Goal: Information Seeking & Learning: Learn about a topic

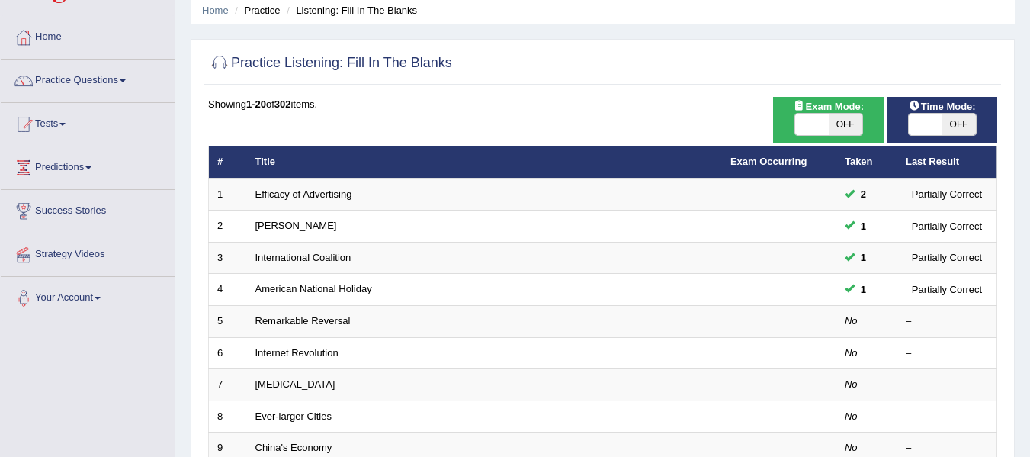
scroll to position [101, 0]
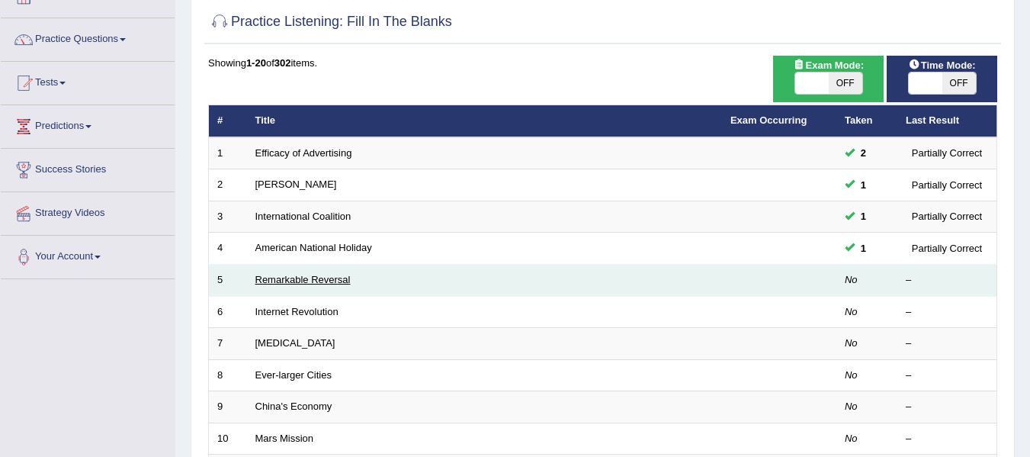
click at [302, 281] on link "Remarkable Reversal" at bounding box center [303, 279] width 95 height 11
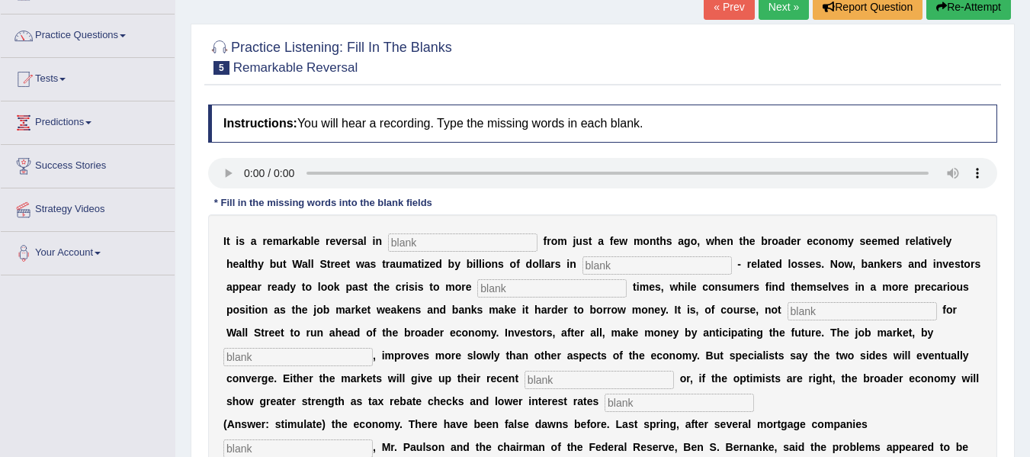
click at [1030, 220] on html "Toggle navigation Home Practice Questions Speaking Practice Read Aloud Repeat S…" at bounding box center [515, 124] width 1030 height 457
click at [104, 47] on link "Practice Questions" at bounding box center [88, 33] width 174 height 38
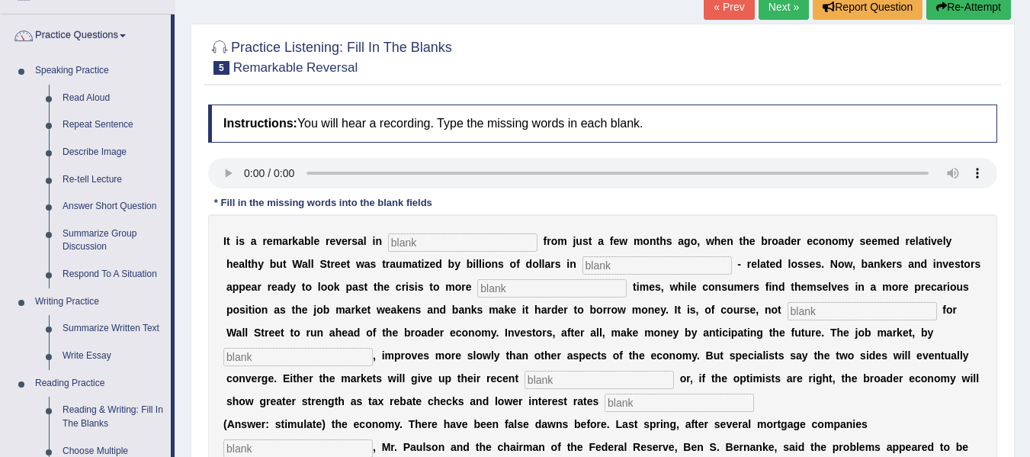
drag, startPoint x: 173, startPoint y: 222, endPoint x: 182, endPoint y: 265, distance: 44.3
click at [182, 265] on div "Toggle navigation Home Practice Questions Speaking Practice Read Aloud Repeat S…" at bounding box center [515, 294] width 1030 height 796
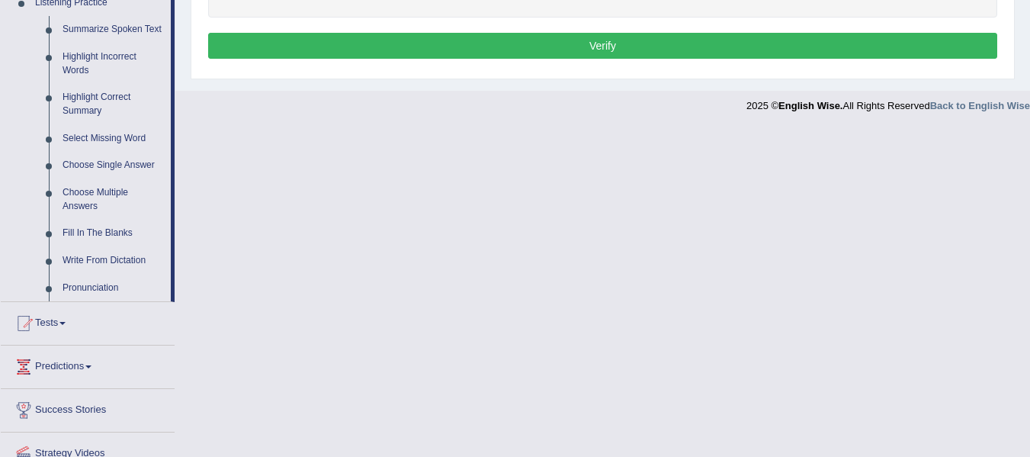
scroll to position [696, 0]
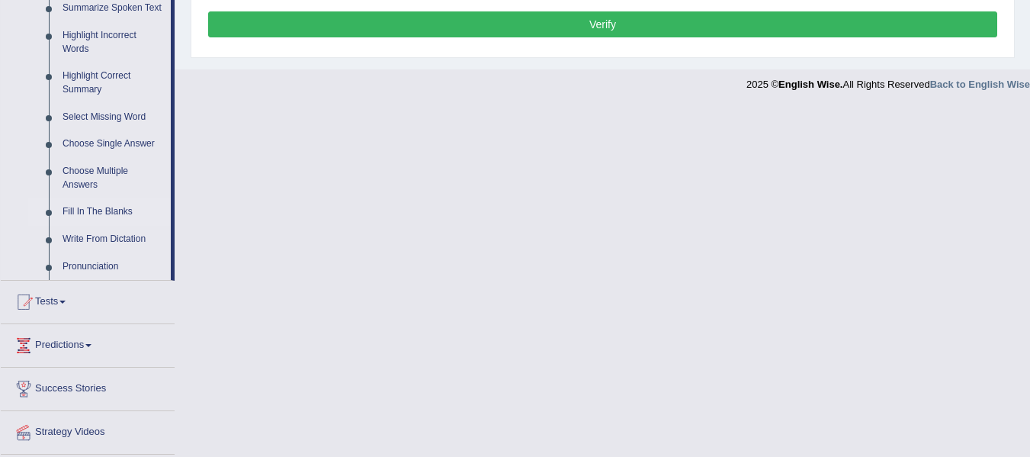
click at [105, 213] on link "Fill In The Blanks" at bounding box center [113, 211] width 115 height 27
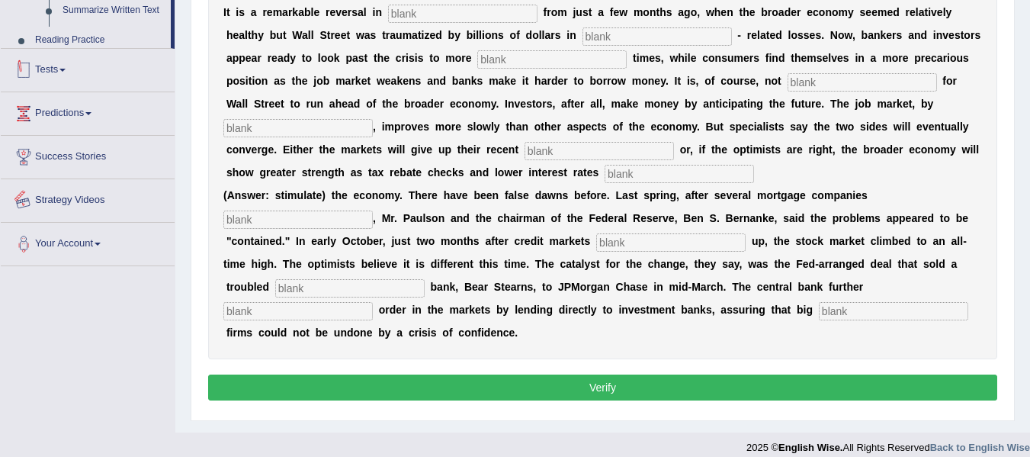
scroll to position [347, 0]
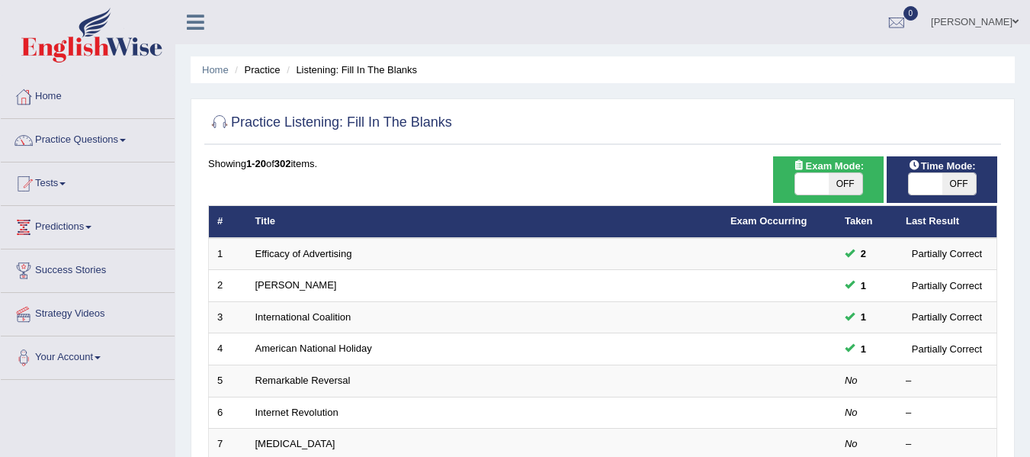
click at [851, 206] on th "Taken" at bounding box center [867, 222] width 61 height 32
click at [847, 187] on span "OFF" at bounding box center [846, 183] width 34 height 21
checkbox input "true"
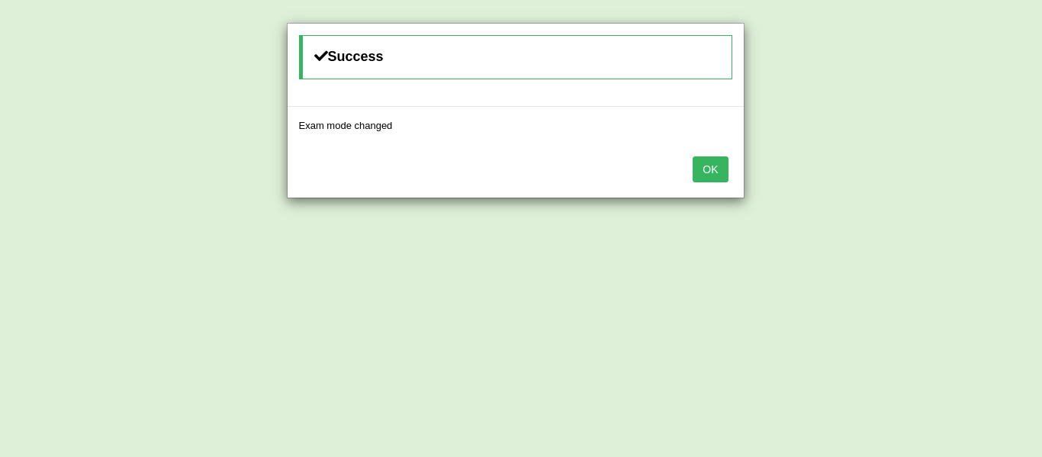
click at [955, 194] on div "Success Exam mode changed OK" at bounding box center [521, 228] width 1042 height 457
click at [718, 168] on button "OK" at bounding box center [710, 169] width 35 height 26
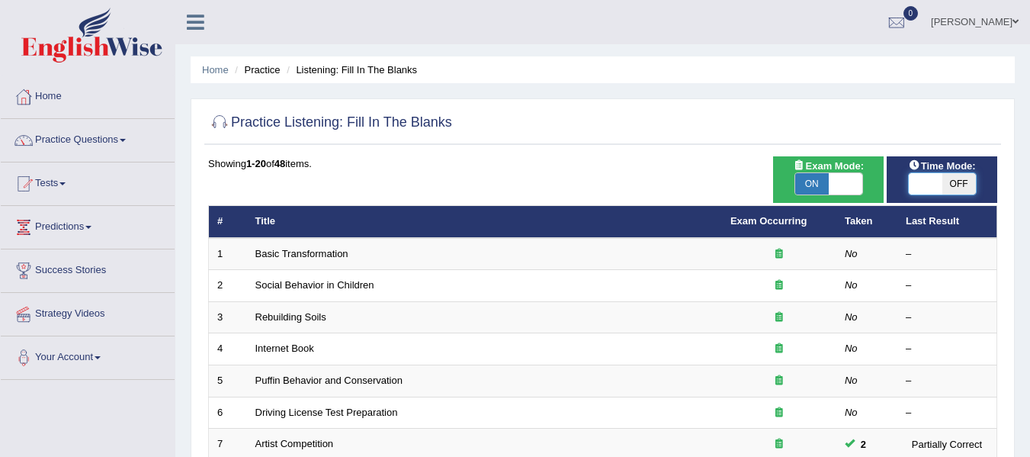
click at [934, 181] on span at bounding box center [926, 183] width 34 height 21
checkbox input "true"
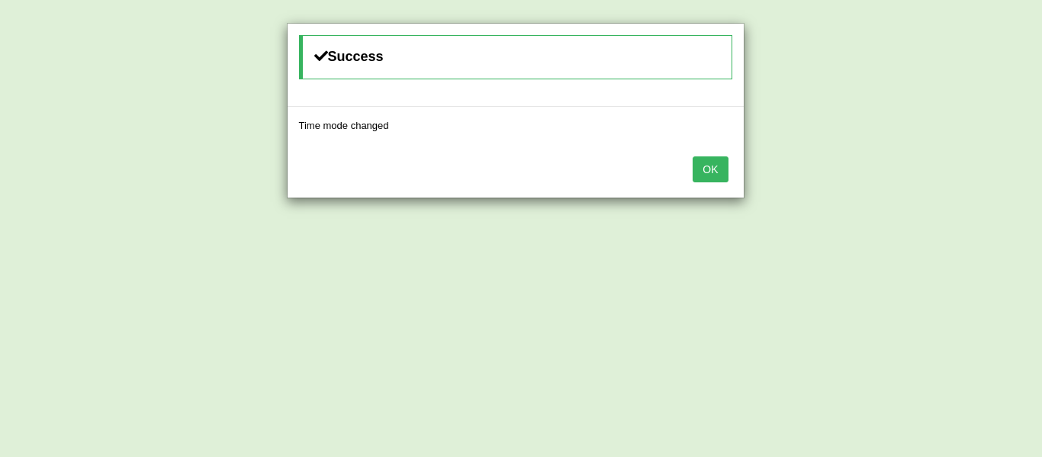
click at [717, 169] on button "OK" at bounding box center [710, 169] width 35 height 26
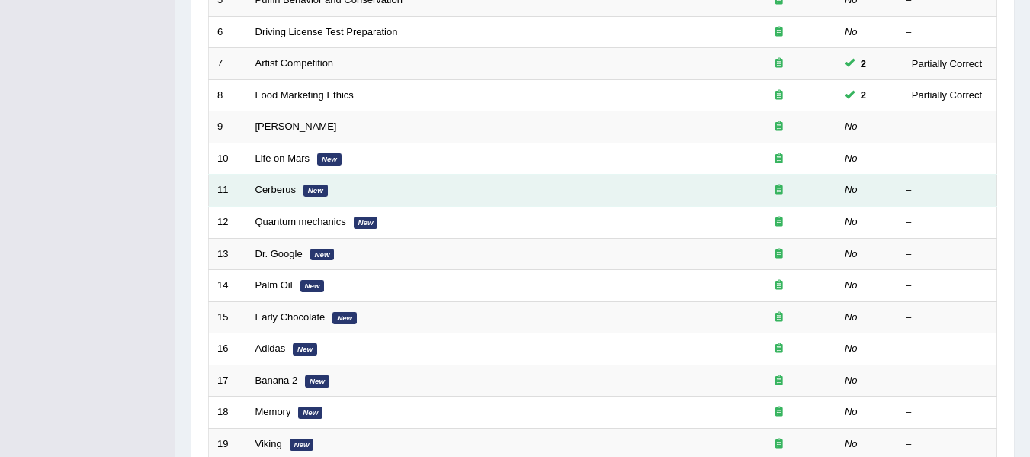
scroll to position [362, 0]
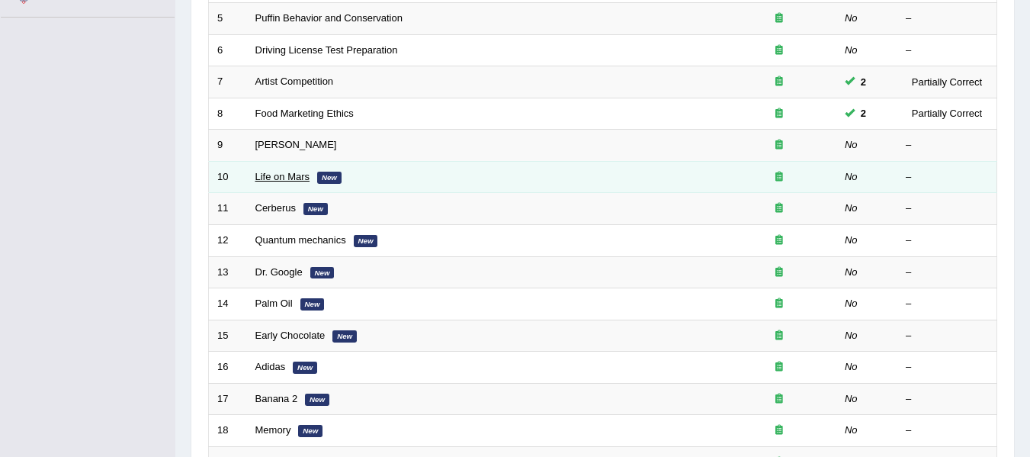
click at [270, 178] on link "Life on Mars" at bounding box center [283, 176] width 55 height 11
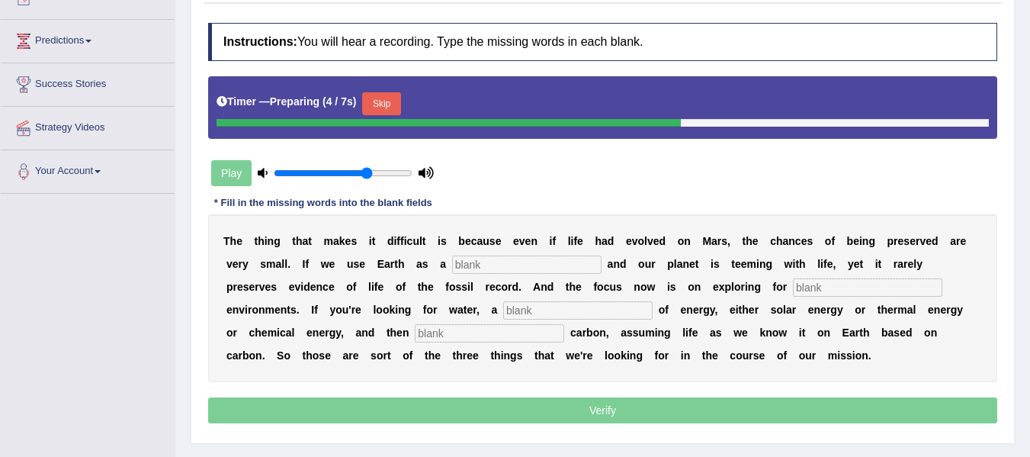
scroll to position [195, 0]
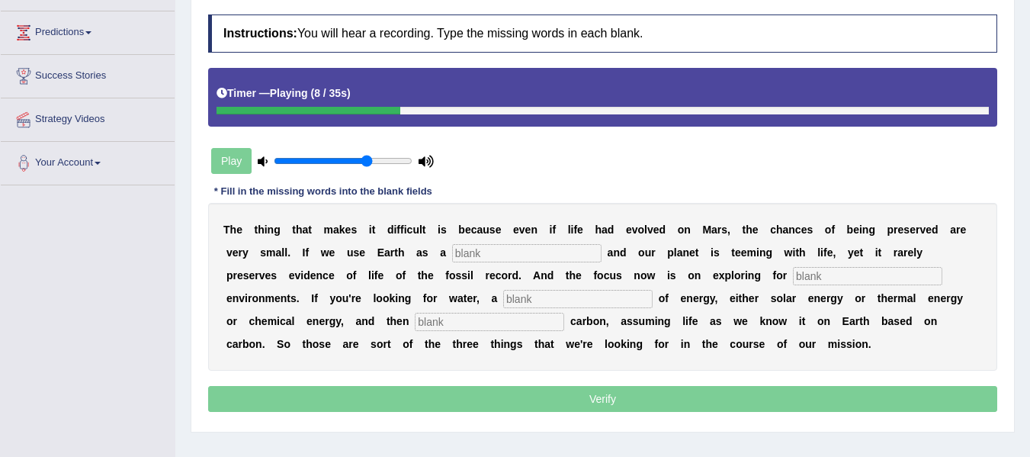
click at [472, 255] on input "text" at bounding box center [527, 253] width 150 height 18
type input "palanets"
click at [813, 278] on input "text" at bounding box center [868, 276] width 150 height 18
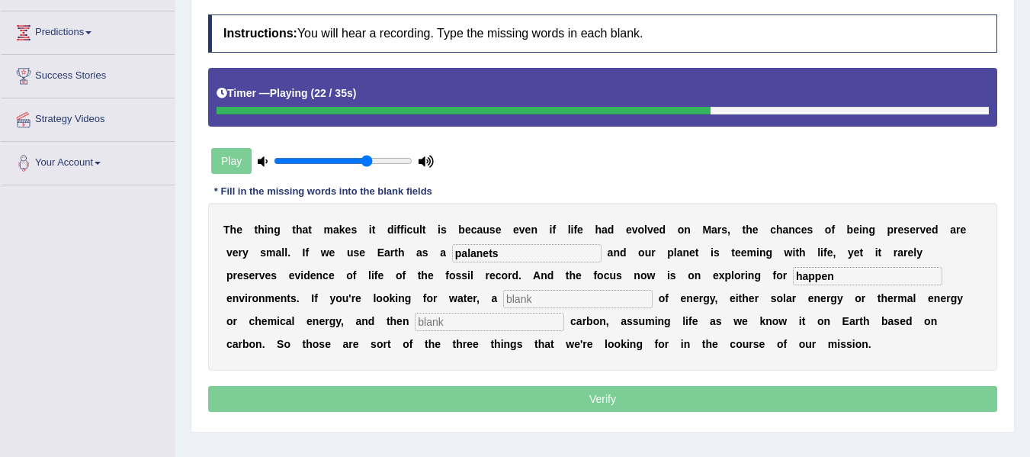
type input "happen"
click at [541, 296] on input "text" at bounding box center [578, 299] width 150 height 18
click at [484, 325] on input "text" at bounding box center [490, 322] width 150 height 18
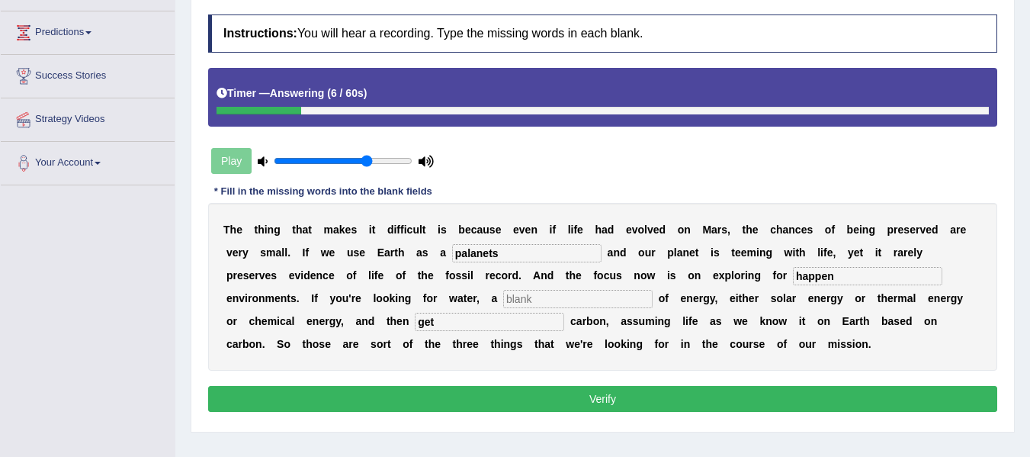
click at [571, 301] on input "text" at bounding box center [578, 299] width 150 height 18
click at [442, 324] on input "get" at bounding box center [490, 322] width 150 height 18
type input "grow"
click at [542, 297] on input "text" at bounding box center [578, 299] width 150 height 18
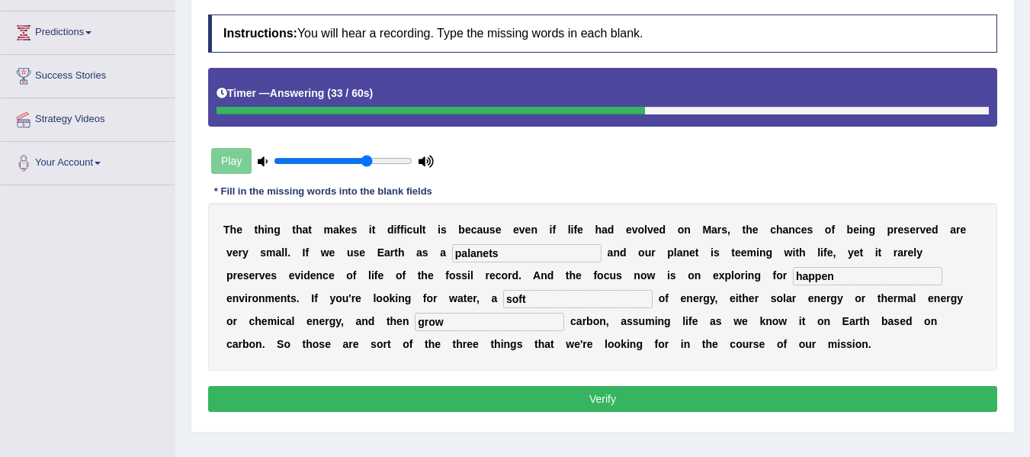
type input "soft"
click at [843, 278] on input "happen" at bounding box center [868, 276] width 150 height 18
click at [515, 254] on input "palanets" at bounding box center [527, 253] width 150 height 18
type input "planet"
click at [673, 409] on button "Verify" at bounding box center [602, 399] width 789 height 26
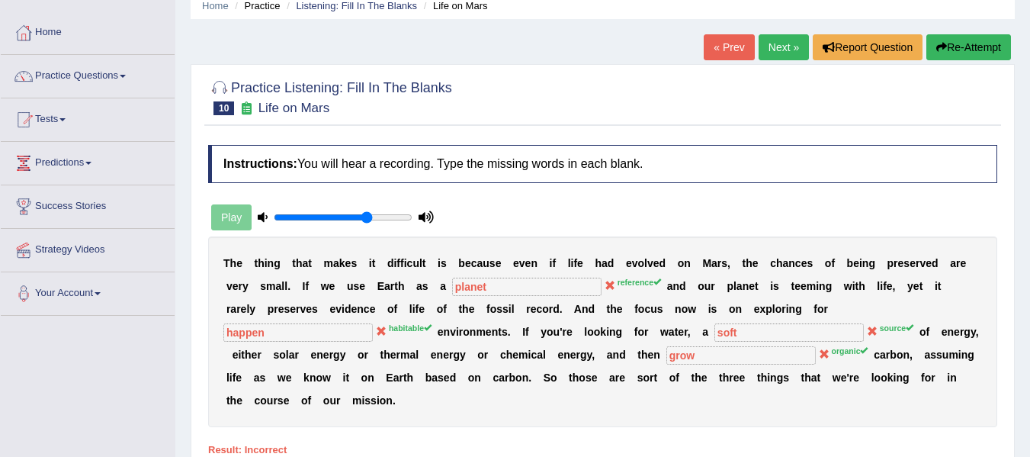
scroll to position [34, 0]
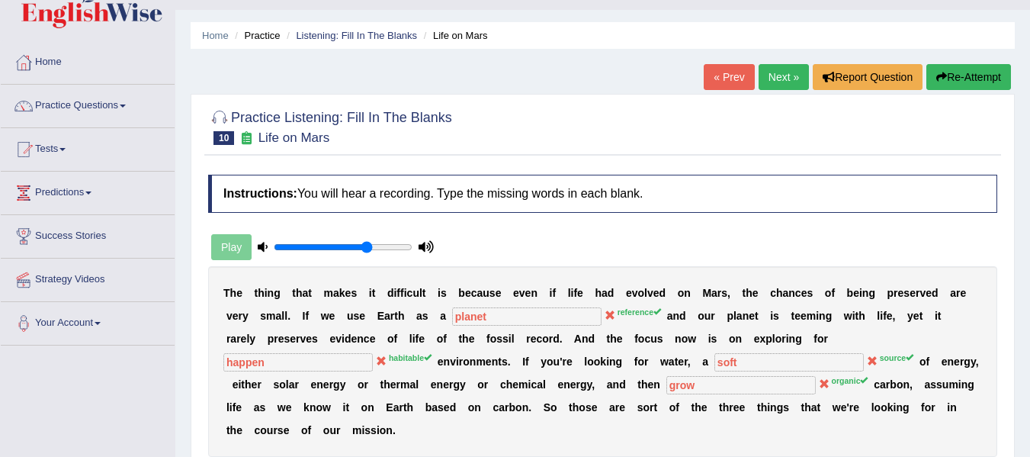
click at [947, 80] on button "Re-Attempt" at bounding box center [969, 77] width 85 height 26
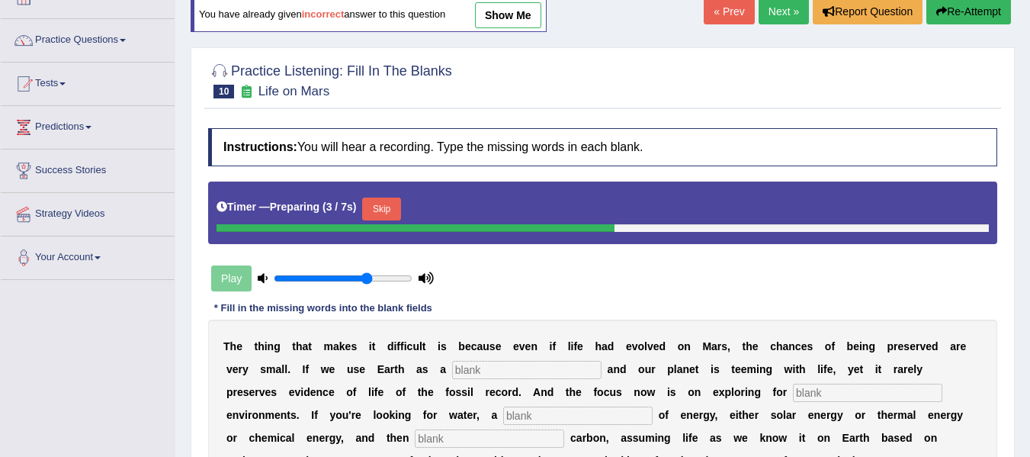
scroll to position [243, 0]
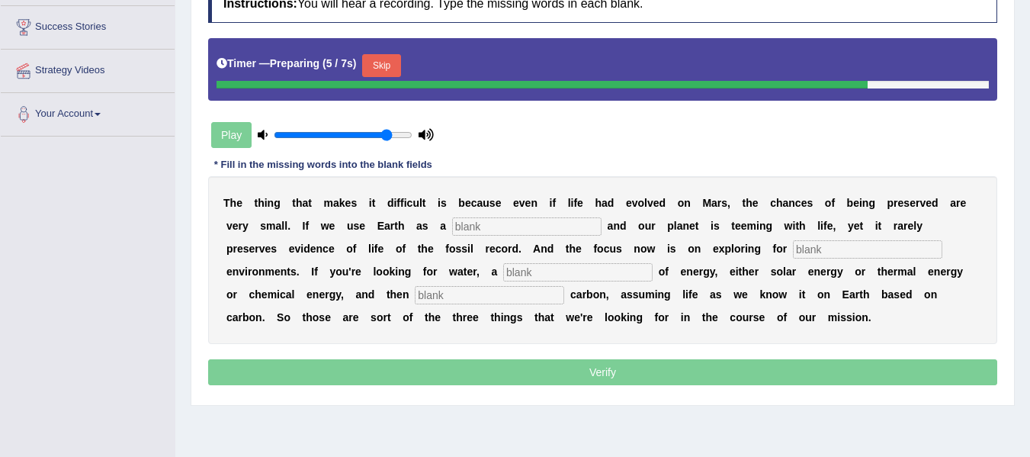
drag, startPoint x: 368, startPoint y: 133, endPoint x: 387, endPoint y: 133, distance: 19.1
type input "0.85"
click at [387, 133] on input "range" at bounding box center [343, 135] width 139 height 12
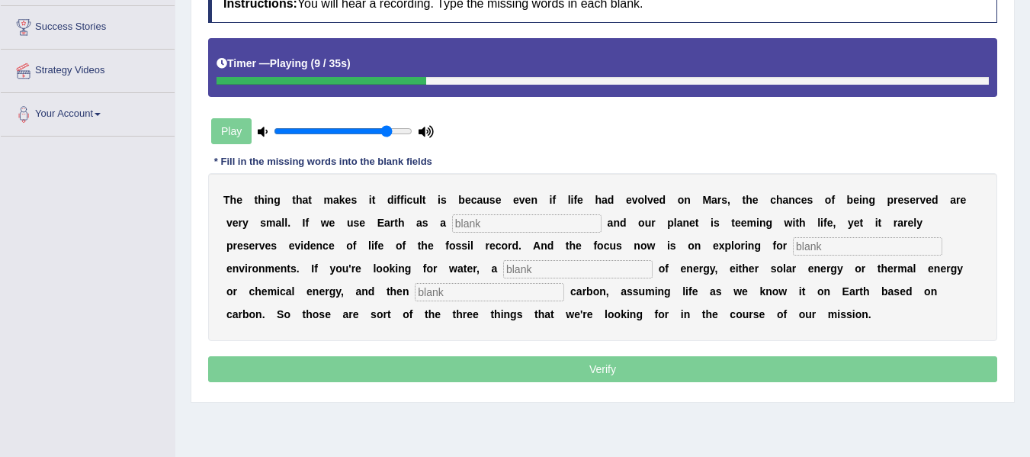
click at [499, 225] on input "text" at bounding box center [527, 223] width 150 height 18
type input "references"
click at [815, 247] on input "text" at bounding box center [868, 246] width 150 height 18
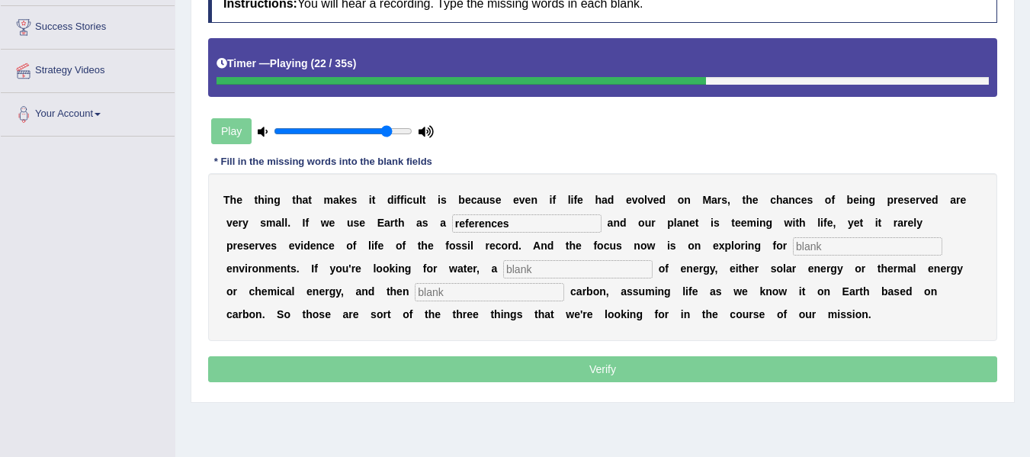
click at [545, 272] on input "text" at bounding box center [578, 269] width 150 height 18
click at [490, 295] on input "text" at bounding box center [490, 292] width 150 height 18
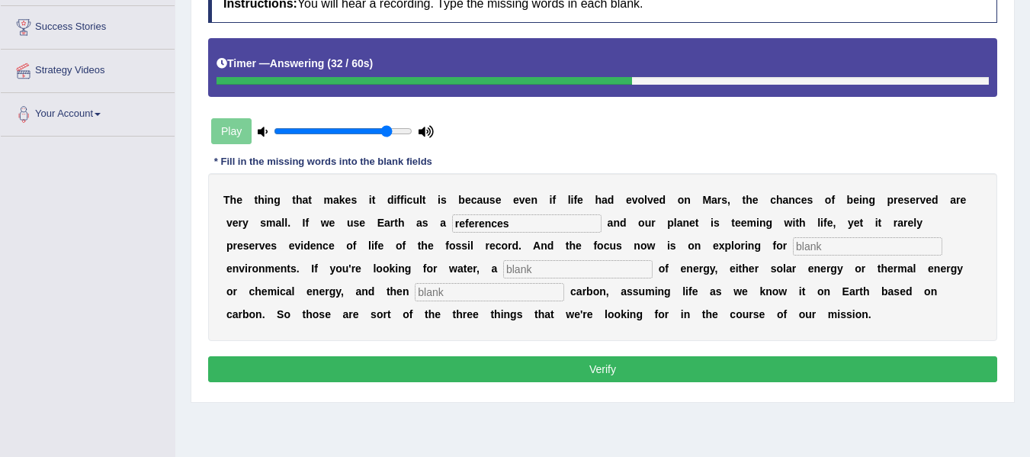
click at [799, 252] on input "text" at bounding box center [868, 246] width 150 height 18
click at [564, 265] on input "text" at bounding box center [578, 269] width 150 height 18
click at [500, 281] on div "T h e t h i n g t h a t m a k e s i t d i f f i c u l t i s b e c a u s e e v e…" at bounding box center [602, 257] width 789 height 168
click at [499, 292] on input "text" at bounding box center [490, 292] width 150 height 18
click at [610, 375] on button "Verify" at bounding box center [602, 369] width 789 height 26
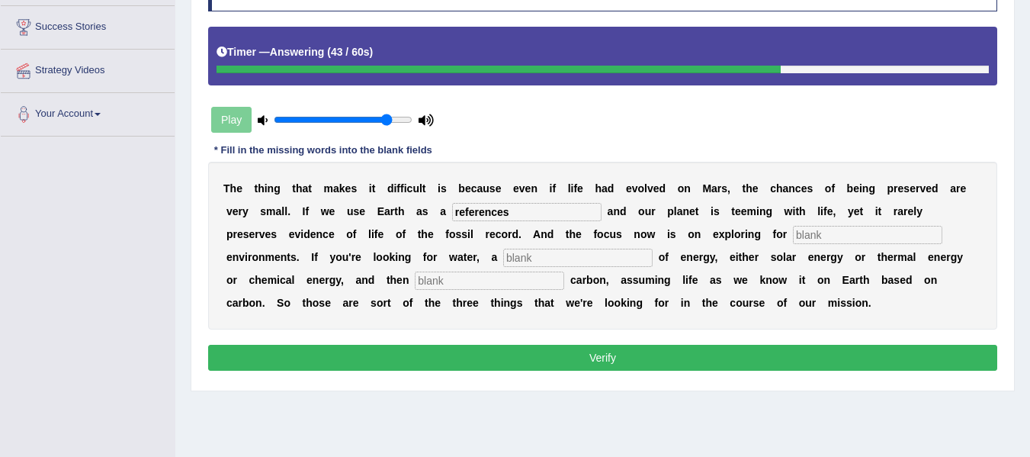
click at [612, 361] on button "Verify" at bounding box center [602, 358] width 789 height 26
click at [818, 231] on input "text" at bounding box center [868, 235] width 150 height 18
click at [535, 259] on input "text" at bounding box center [578, 258] width 150 height 18
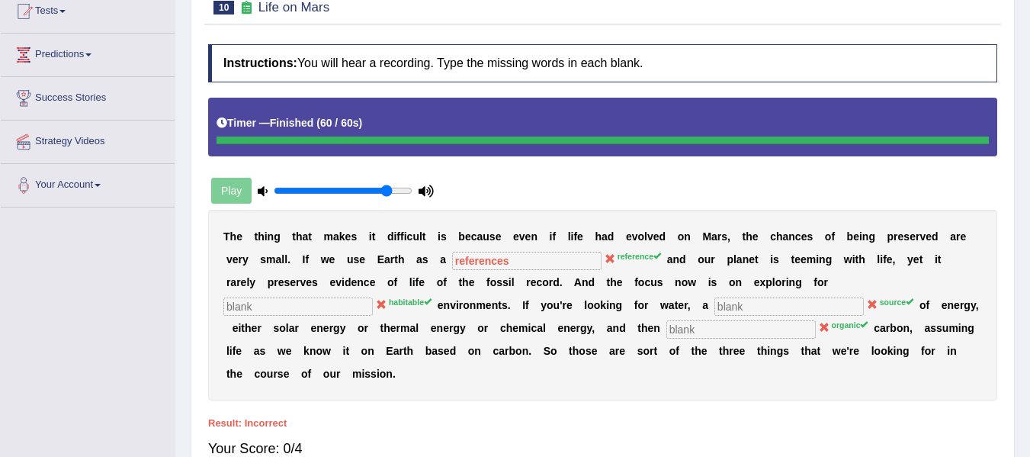
scroll to position [0, 0]
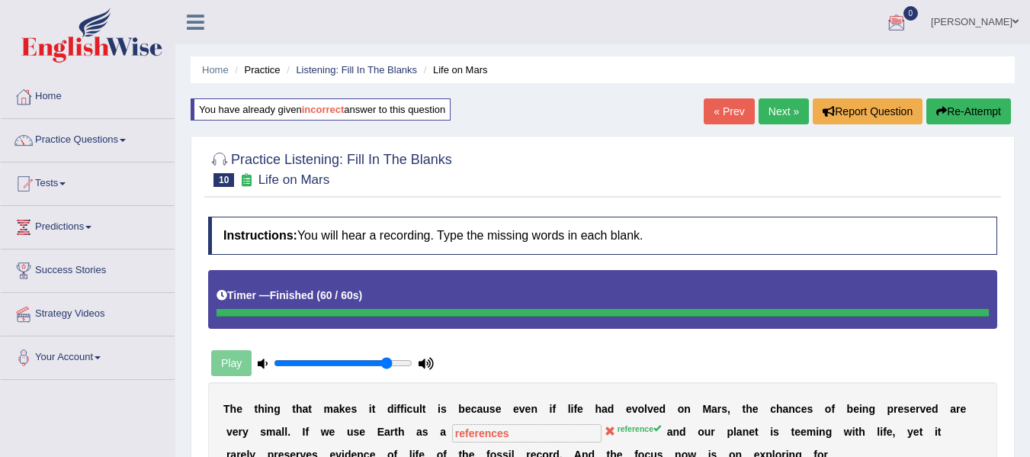
click at [796, 121] on link "Next »" at bounding box center [784, 111] width 50 height 26
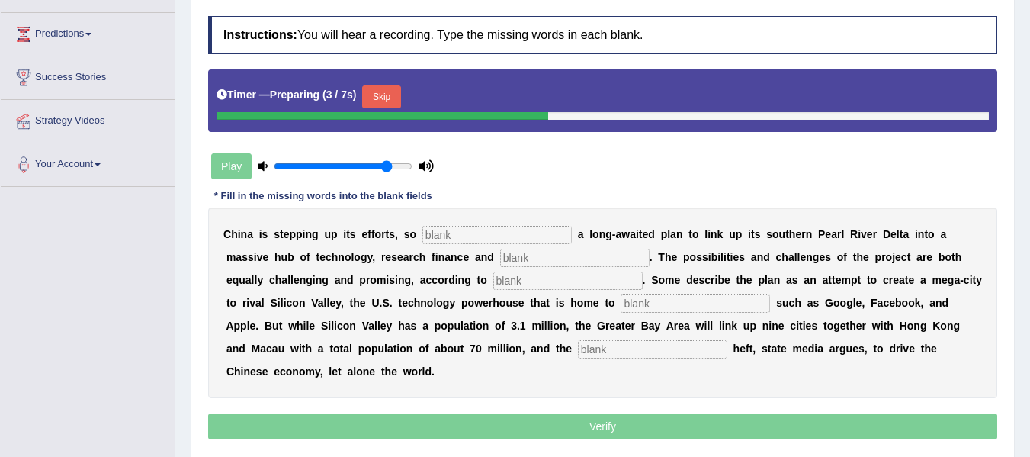
scroll to position [195, 0]
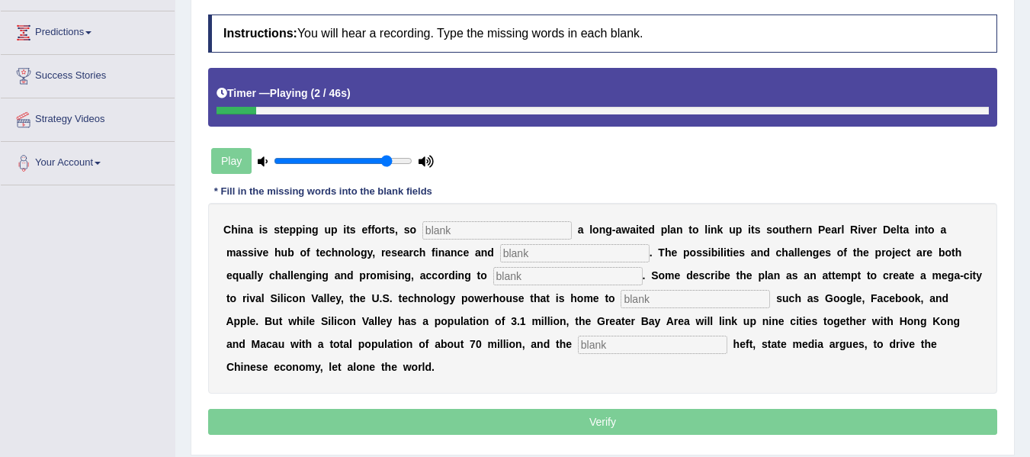
click at [445, 232] on input "text" at bounding box center [498, 230] width 150 height 18
type input "enous"
click at [539, 256] on input "text" at bounding box center [575, 253] width 150 height 18
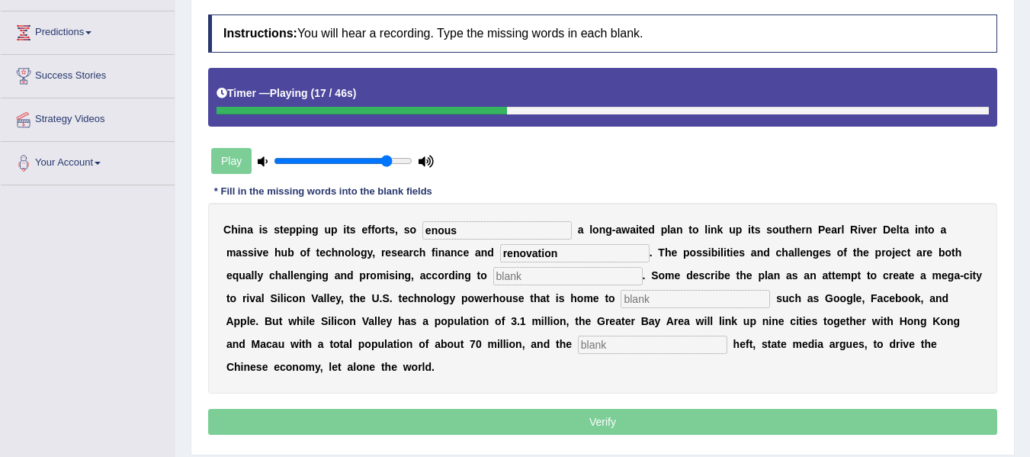
type input "renovation"
click at [522, 277] on input "text" at bounding box center [569, 276] width 150 height 18
click at [674, 297] on input "text" at bounding box center [696, 299] width 150 height 18
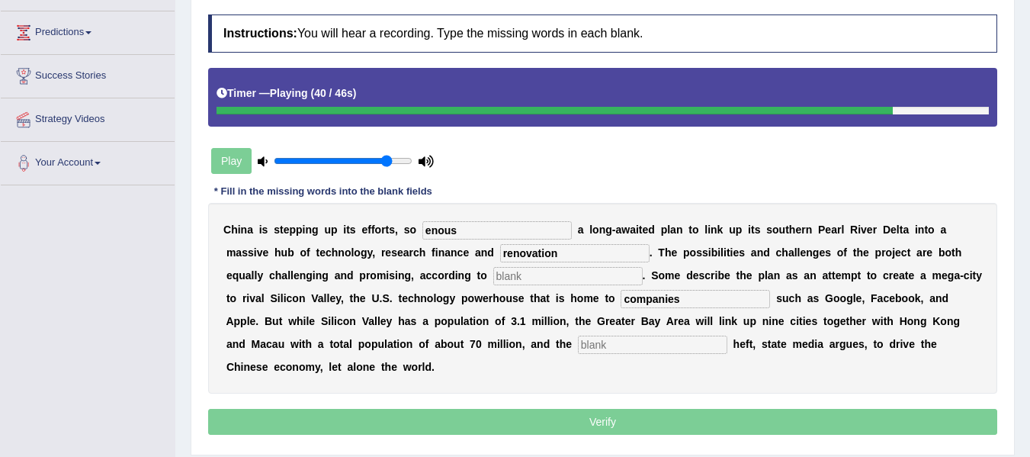
type input "companies"
click at [601, 343] on input "text" at bounding box center [653, 345] width 150 height 18
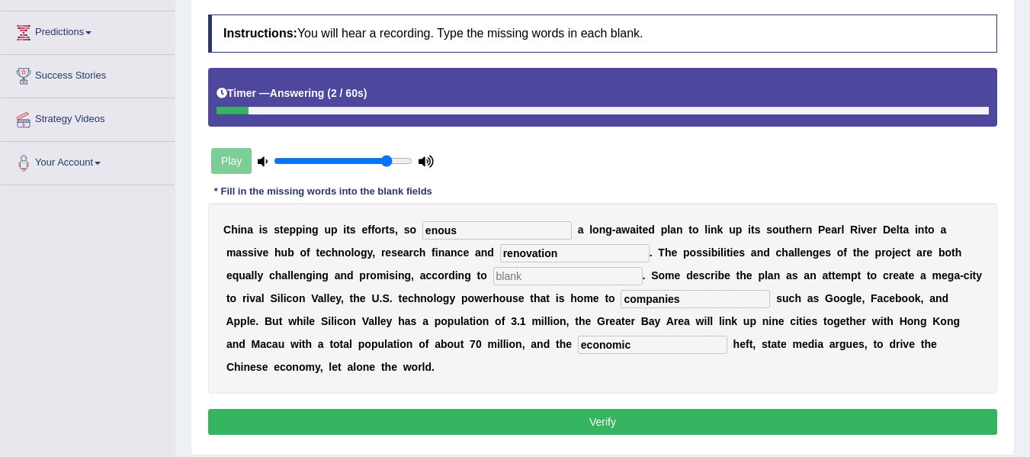
type input "economic"
click at [552, 274] on input "text" at bounding box center [569, 276] width 150 height 18
click at [469, 228] on input "enous" at bounding box center [498, 230] width 150 height 18
click at [469, 228] on input "enou" at bounding box center [498, 230] width 150 height 18
type input "enought"
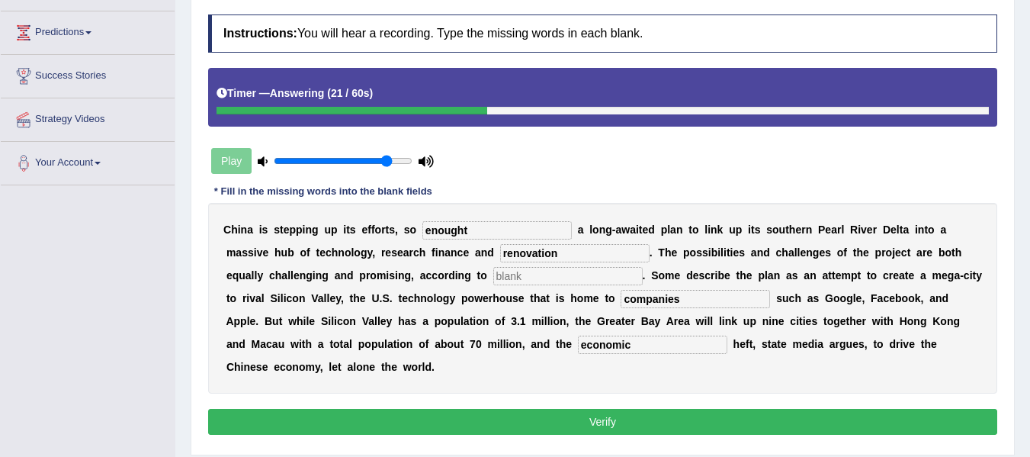
click at [610, 428] on button "Verify" at bounding box center [602, 422] width 789 height 26
click at [537, 273] on input "text" at bounding box center [569, 276] width 150 height 18
type input "dd"
click at [583, 427] on button "Verify" at bounding box center [602, 422] width 789 height 26
click at [583, 427] on div "Home Practice Listening: Fill In The Blanks Silicon Valley « Prev Next » Report…" at bounding box center [602, 186] width 855 height 763
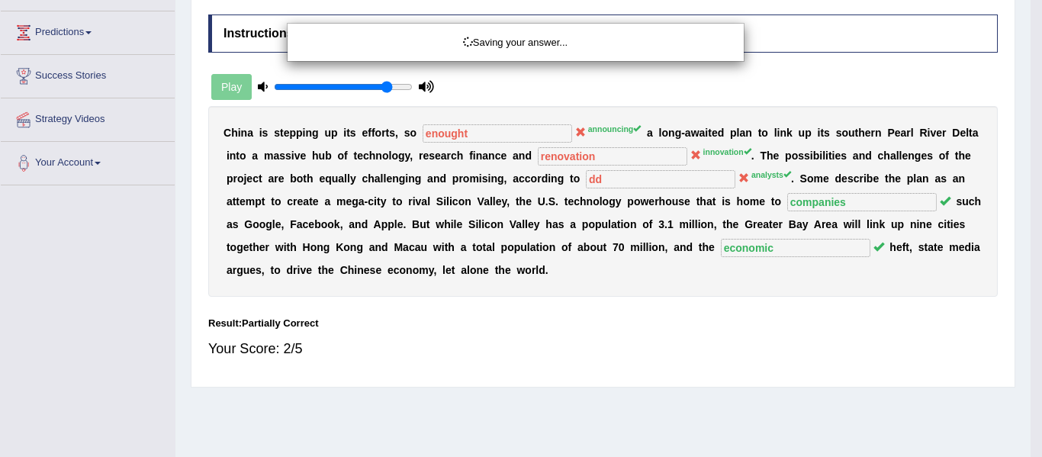
click at [583, 427] on div "Saving your answer..." at bounding box center [521, 228] width 1042 height 457
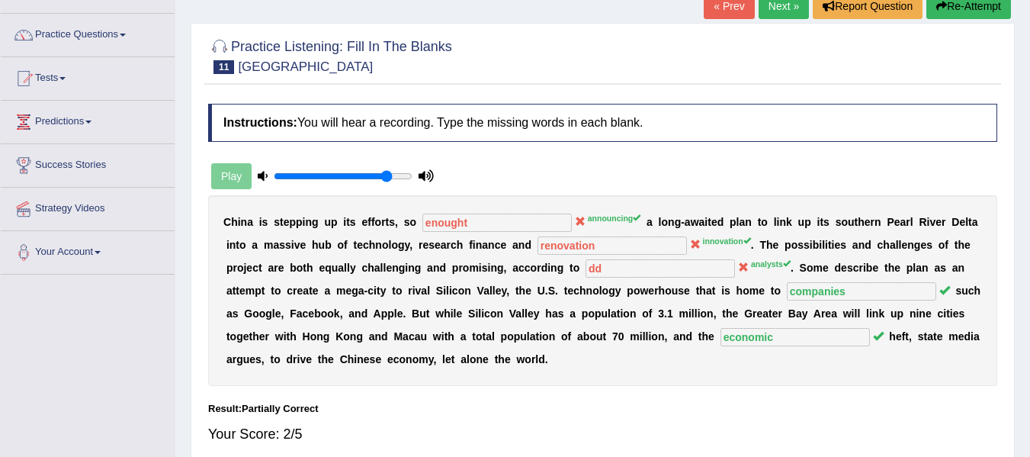
scroll to position [36, 0]
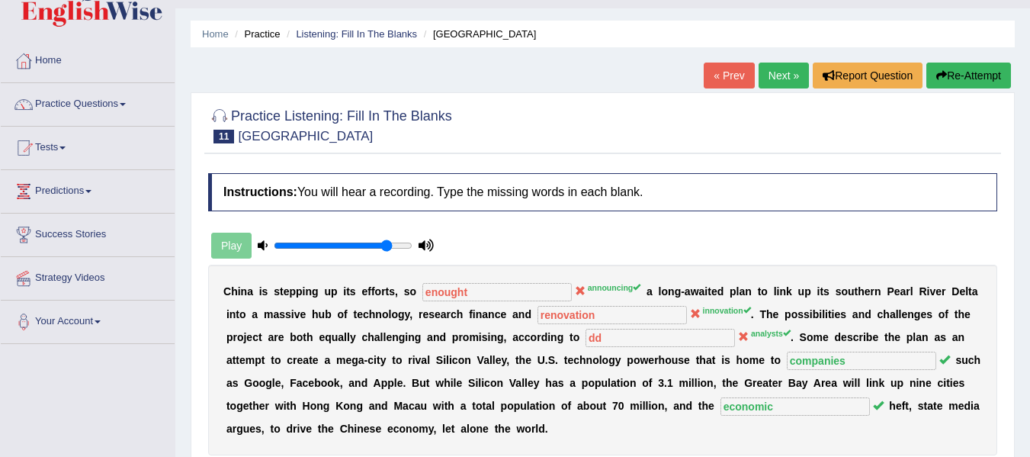
click at [987, 76] on button "Re-Attempt" at bounding box center [969, 76] width 85 height 26
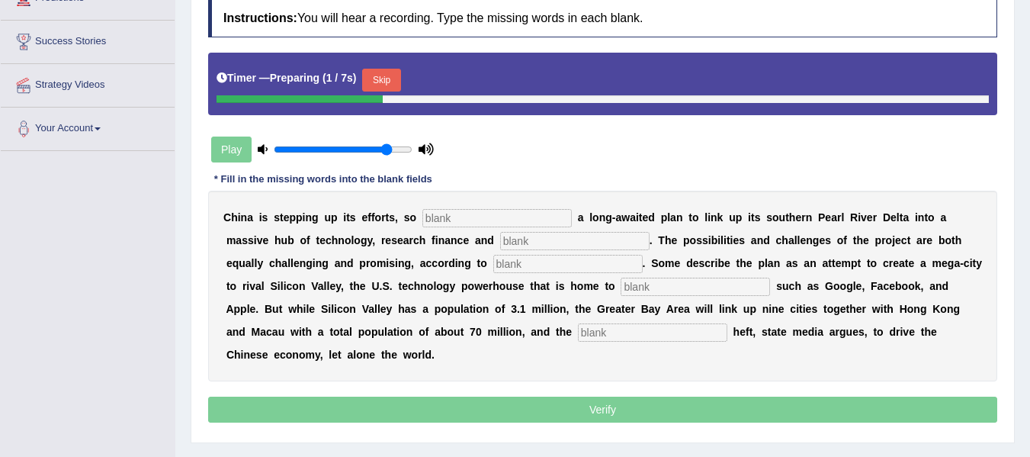
scroll to position [250, 0]
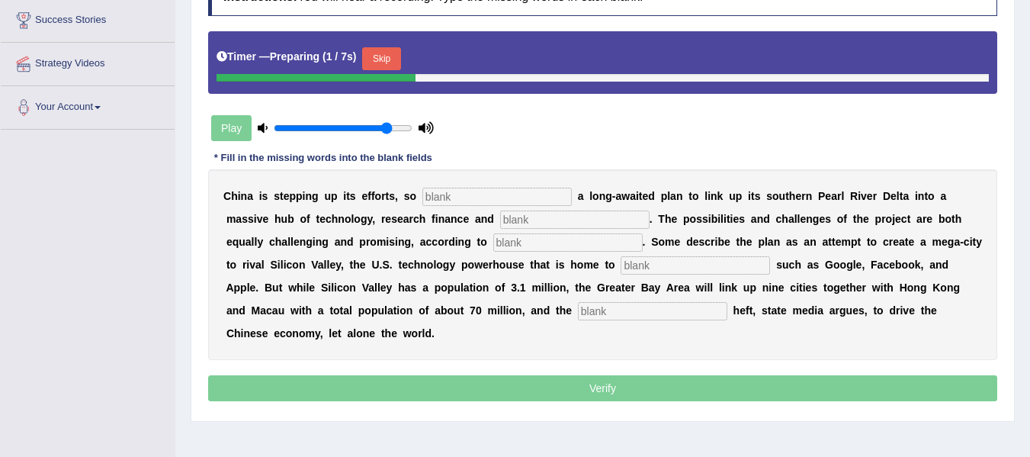
drag, startPoint x: 1041, startPoint y: 199, endPoint x: 1040, endPoint y: 314, distance: 115.2
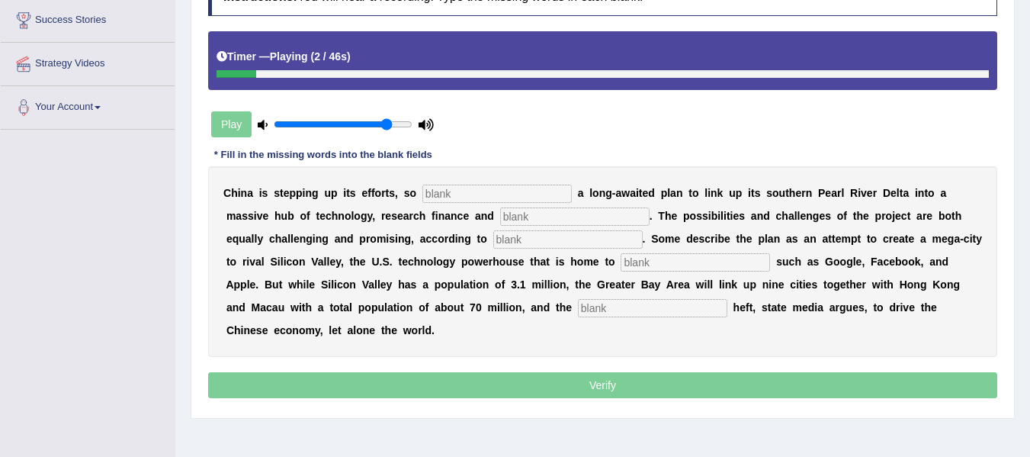
click at [436, 195] on input "text" at bounding box center [498, 194] width 150 height 18
type input "announce"
click at [520, 220] on input "text" at bounding box center [575, 216] width 150 height 18
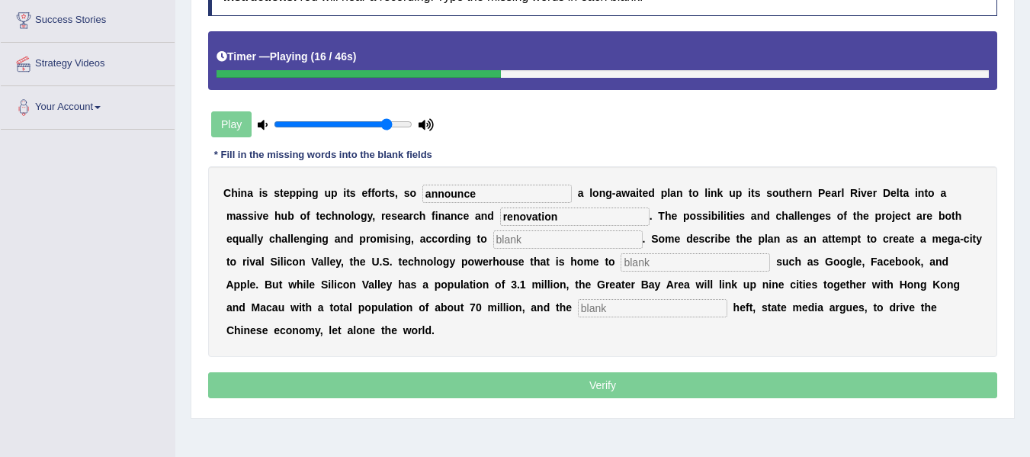
type input "renovation"
click at [516, 243] on input "text" at bounding box center [569, 239] width 150 height 18
type input "enhalece"
click at [683, 269] on input "text" at bounding box center [696, 262] width 150 height 18
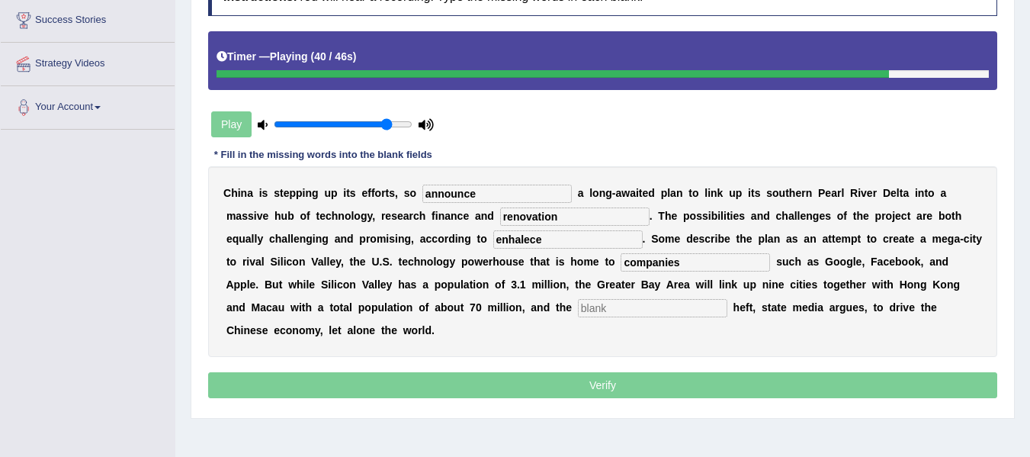
type input "companies"
click at [612, 309] on input "text" at bounding box center [653, 308] width 150 height 18
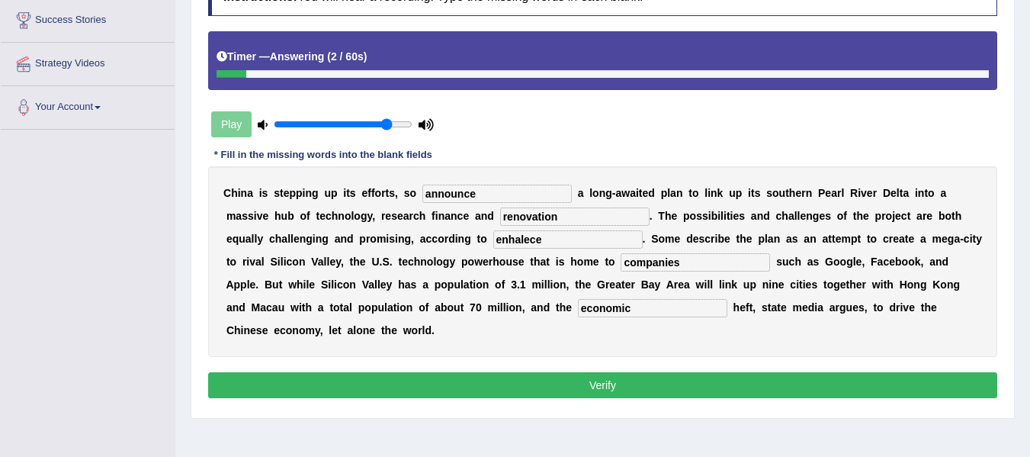
type input "economic"
click at [540, 240] on input "enhalece" at bounding box center [569, 239] width 150 height 18
click at [586, 380] on button "Verify" at bounding box center [602, 385] width 789 height 26
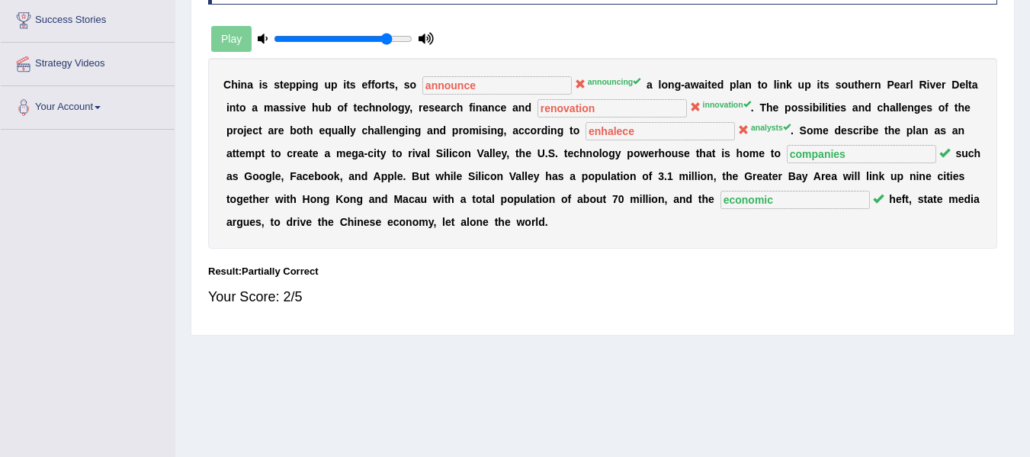
click at [582, 339] on div "Home Practice Listening: Fill In The Blanks Silicon Valley You have already giv…" at bounding box center [602, 131] width 855 height 763
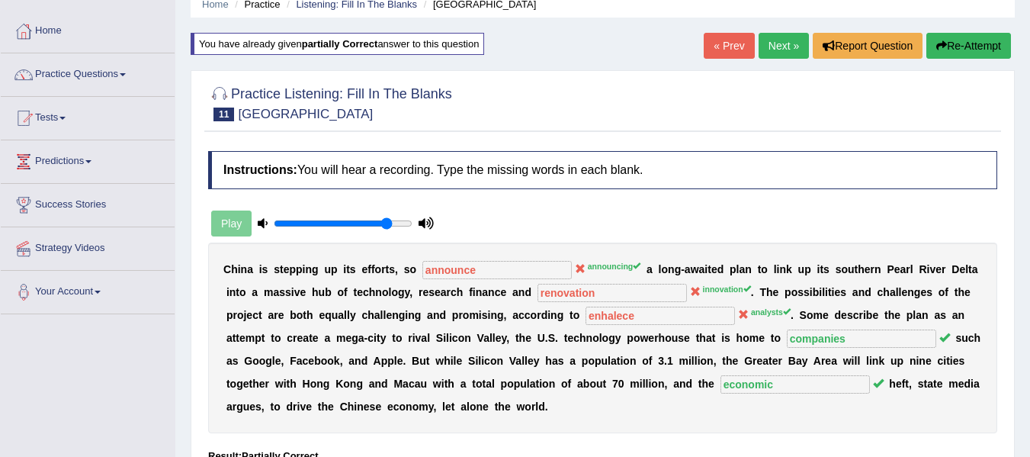
scroll to position [9, 0]
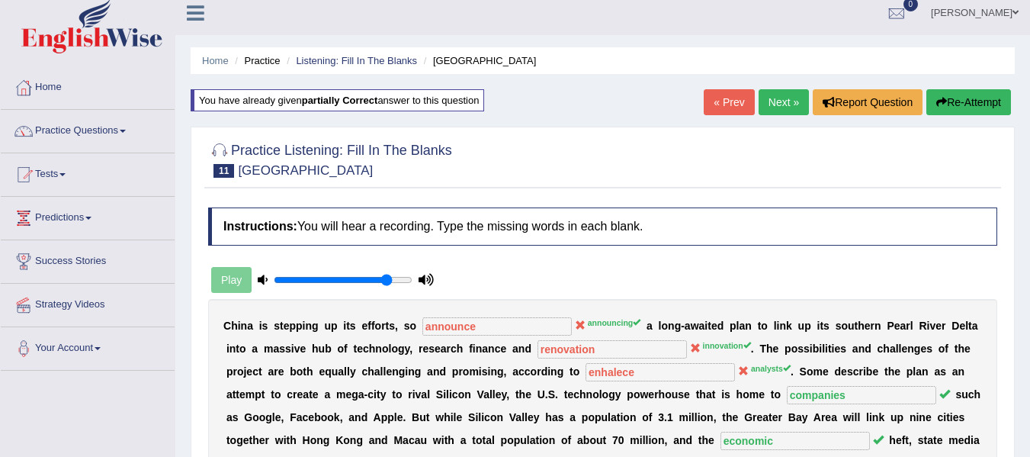
click at [788, 103] on link "Next »" at bounding box center [784, 102] width 50 height 26
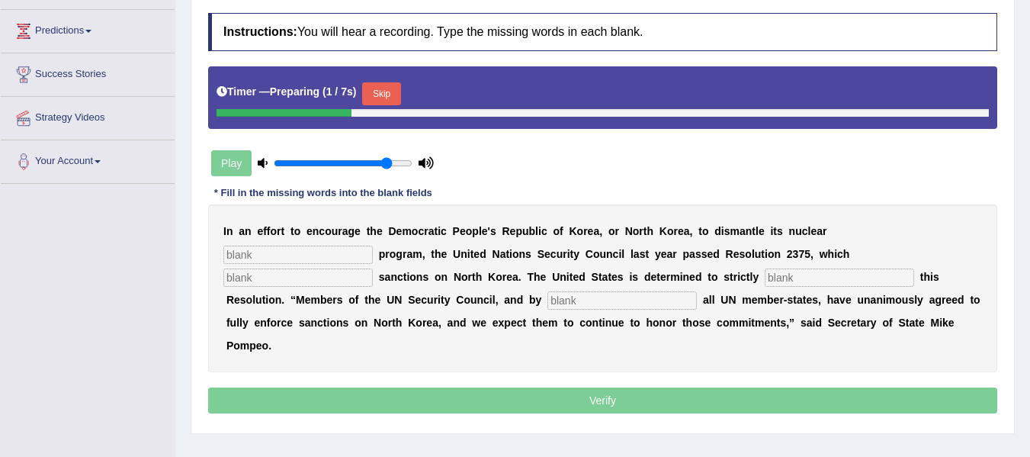
scroll to position [259, 0]
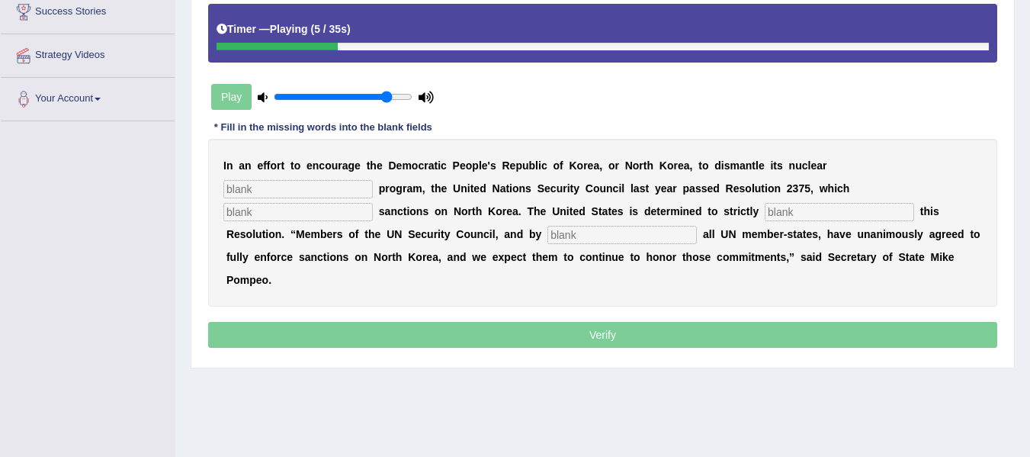
click at [306, 188] on input "text" at bounding box center [298, 189] width 150 height 18
type input "wenpes"
click at [326, 215] on input "text" at bounding box center [298, 212] width 150 height 18
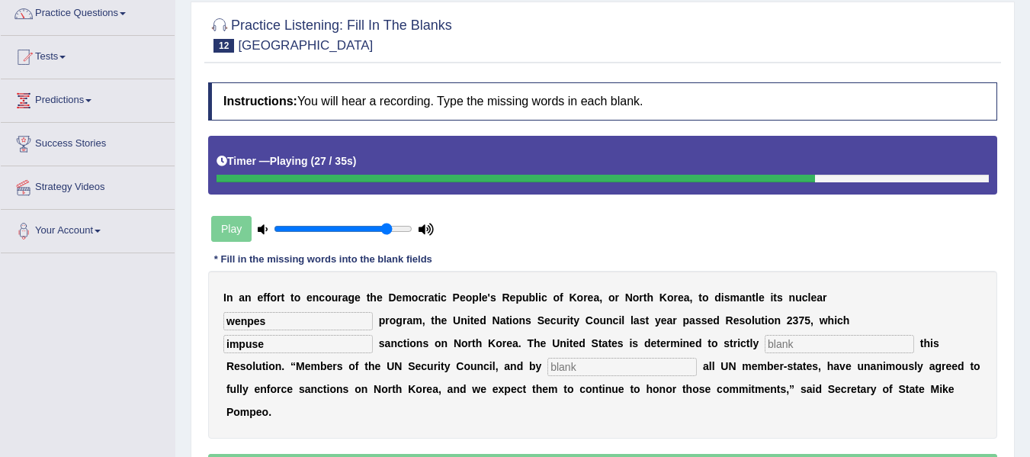
scroll to position [98, 0]
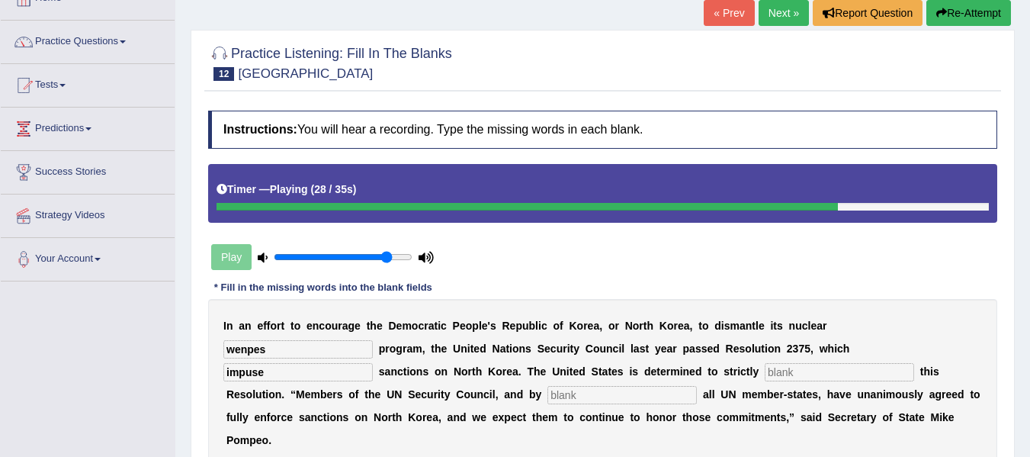
type input "impuse"
click at [793, 18] on link "Next »" at bounding box center [784, 13] width 50 height 26
click at [936, 27] on div "« Prev Next » Report Question Re-Attempt" at bounding box center [859, 15] width 311 height 30
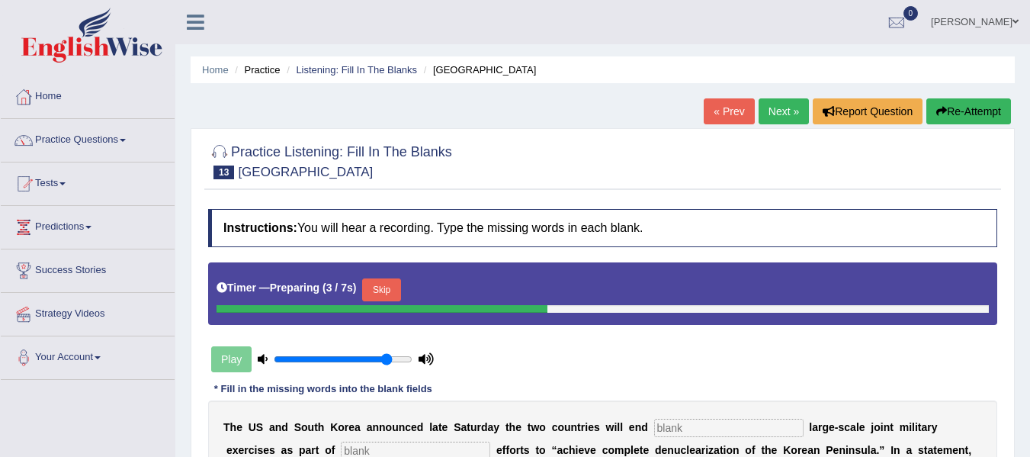
click at [945, 18] on link "[PERSON_NAME]" at bounding box center [975, 20] width 111 height 40
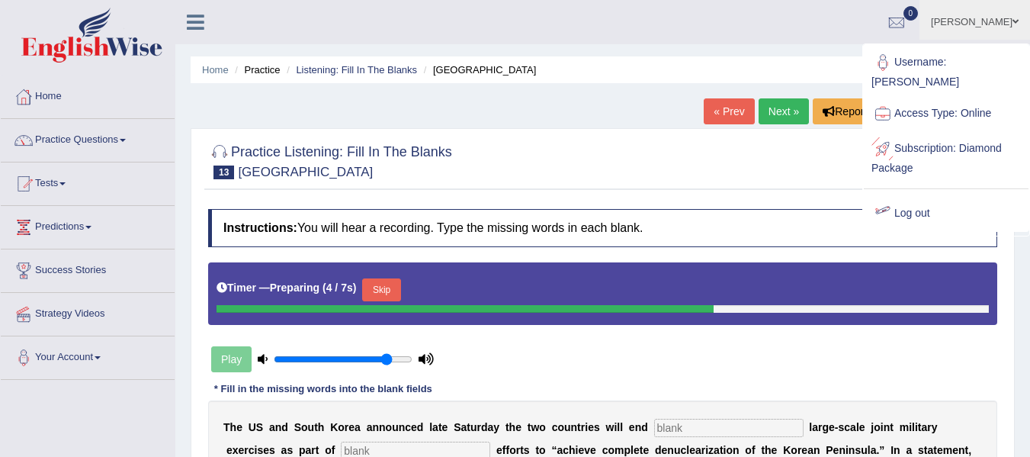
click at [924, 196] on link "Log out" at bounding box center [946, 213] width 165 height 35
